Goal: Check status

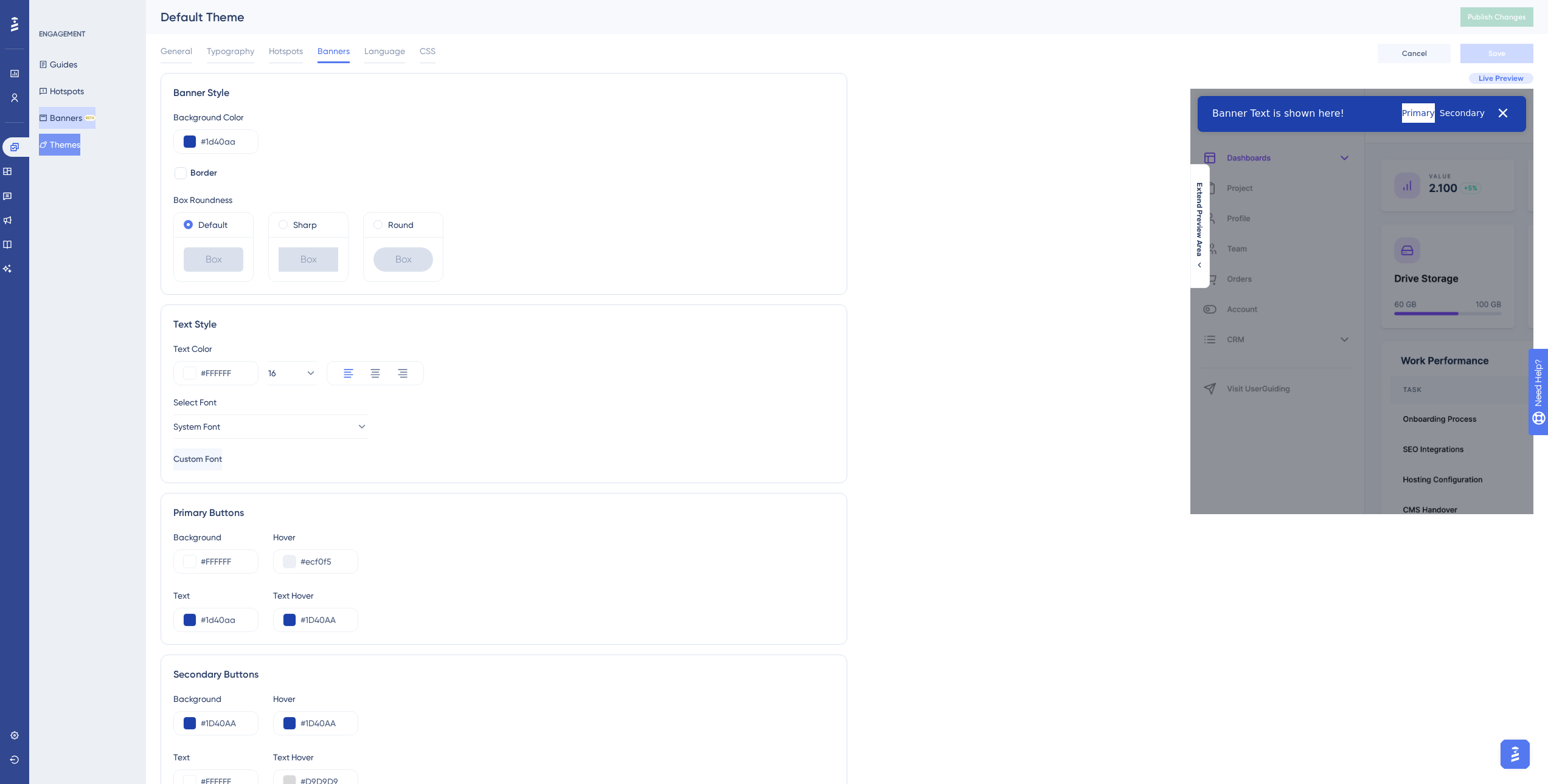
click at [81, 113] on button "Banners BETA" at bounding box center [67, 117] width 57 height 22
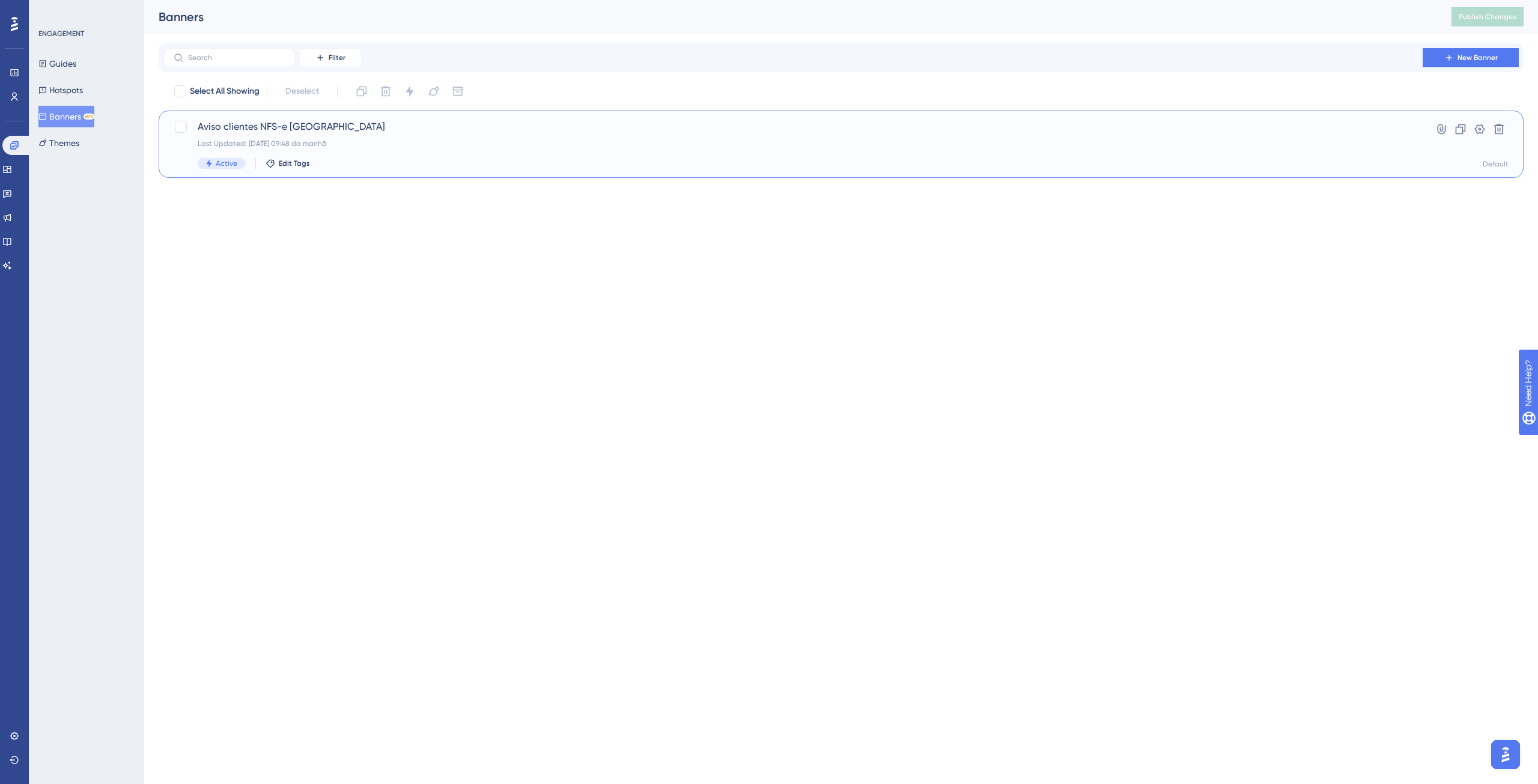
click at [424, 139] on div "Last Updated: [DATE] 09:48 da manhã" at bounding box center [792, 143] width 1190 height 10
